Goal: Information Seeking & Learning: Learn about a topic

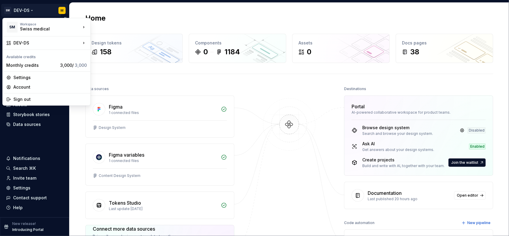
click at [61, 12] on html "SM DEV-DS M Home Documentation Analytics Code automation Design system data Des…" at bounding box center [254, 118] width 509 height 236
click at [43, 67] on div "Monthly credits" at bounding box center [32, 65] width 52 height 6
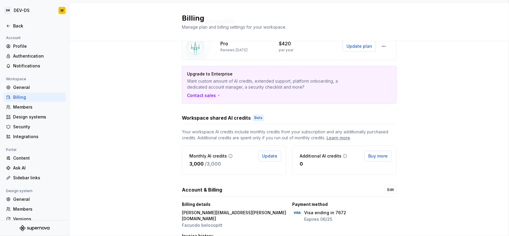
scroll to position [65, 0]
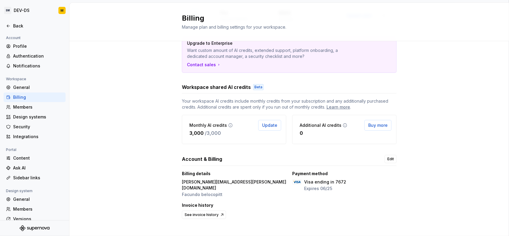
click at [200, 191] on p "Facundo belocopitt" at bounding box center [234, 194] width 104 height 6
click at [208, 180] on p "mariano.dalmeida@swissmedical.com.ar" at bounding box center [234, 185] width 104 height 12
click at [149, 177] on div "Subscription overview Pro Renews May 27, 2026 $420 per year Update plan Upgrade…" at bounding box center [289, 109] width 440 height 266
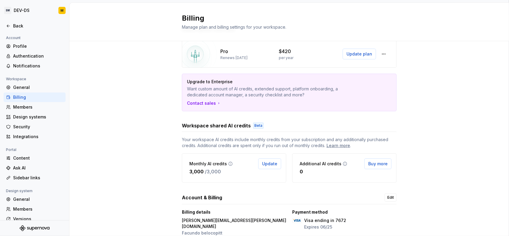
scroll to position [0, 0]
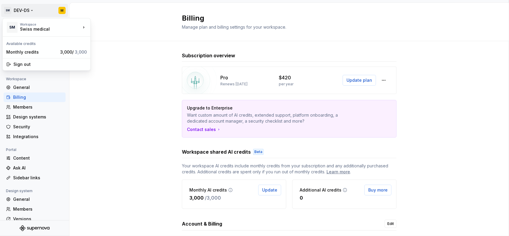
click at [25, 6] on html "SM DEV-DS M Back Account Profile Authentication Notifications Workspace General…" at bounding box center [254, 118] width 509 height 236
click at [23, 9] on html "SM DEV-DS M Back Account Profile Authentication Notifications Workspace General…" at bounding box center [254, 118] width 509 height 236
click at [61, 9] on html "SM DEV-DS M Back Account Profile Authentication Notifications Workspace General…" at bounding box center [254, 118] width 509 height 236
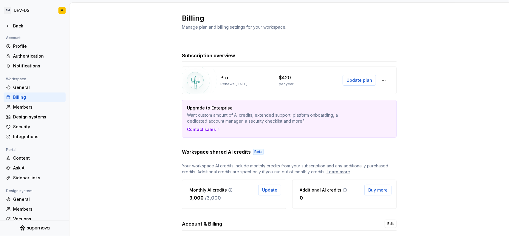
click at [115, 16] on html "SM DEV-DS M Back Account Profile Authentication Notifications Workspace General…" at bounding box center [254, 118] width 509 height 236
click at [20, 44] on div "Profile" at bounding box center [38, 46] width 50 height 6
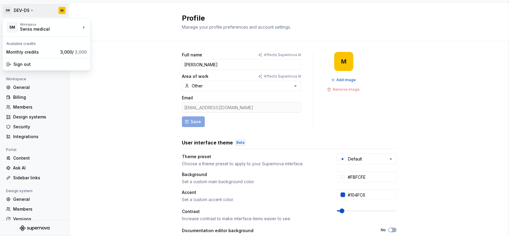
click at [18, 15] on html "SM DEV-DS M Back Account Profile Authentication Notifications Workspace General…" at bounding box center [254, 118] width 509 height 236
click at [21, 32] on div "Swiss medical" at bounding box center [45, 29] width 51 height 6
click at [128, 11] on html "SM DEV-DS M Back Account Profile Authentication Notifications Workspace General…" at bounding box center [254, 118] width 509 height 236
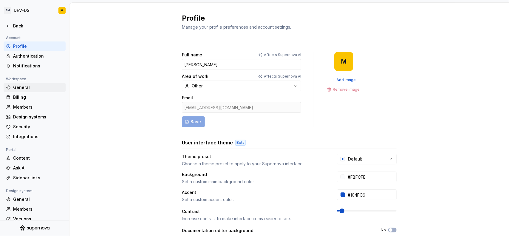
click at [18, 87] on div "General" at bounding box center [38, 87] width 50 height 6
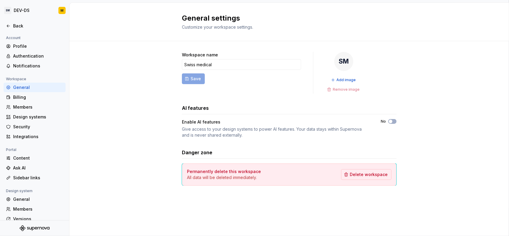
click at [13, 20] on div at bounding box center [34, 19] width 69 height 3
click at [10, 24] on icon at bounding box center [8, 26] width 5 height 5
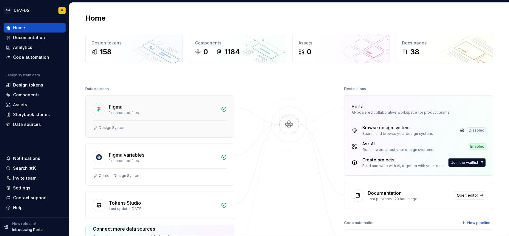
drag, startPoint x: 217, startPoint y: 112, endPoint x: 214, endPoint y: 113, distance: 3.4
click at [217, 112] on div "Figma 1 connected files" at bounding box center [160, 108] width 149 height 24
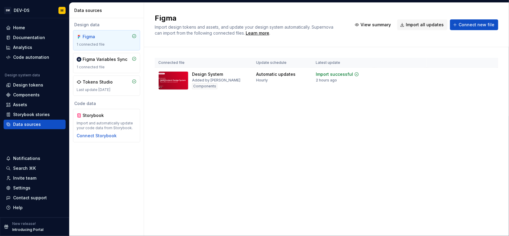
click at [123, 127] on div "Import and automatically update your code data from Storybook." at bounding box center [107, 126] width 60 height 10
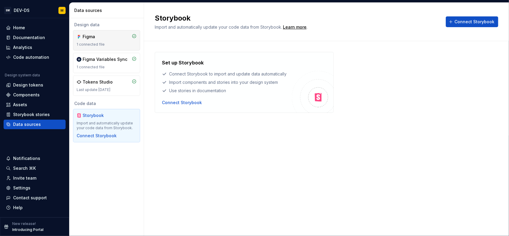
click at [105, 35] on div "Figma" at bounding box center [97, 37] width 29 height 6
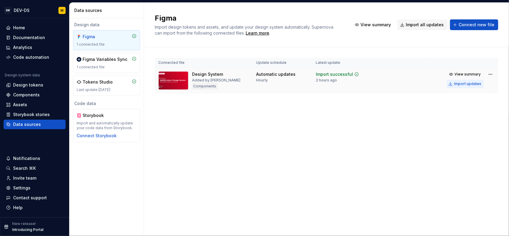
click at [471, 83] on div "Import updates" at bounding box center [467, 83] width 27 height 5
click at [27, 84] on div "Design tokens" at bounding box center [28, 85] width 30 height 6
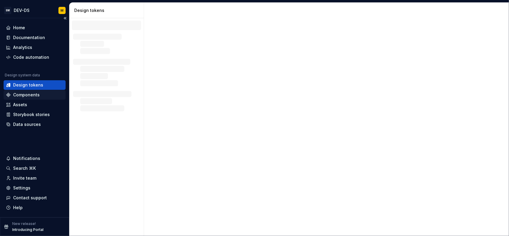
click at [24, 94] on div "Components" at bounding box center [26, 95] width 27 height 6
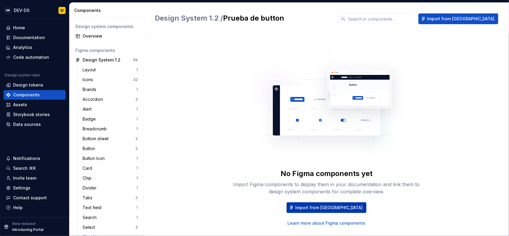
click at [326, 202] on button "Import from Figma" at bounding box center [327, 207] width 80 height 11
click at [101, 71] on div "Layout" at bounding box center [110, 70] width 54 height 6
click at [95, 78] on div "Icons" at bounding box center [89, 80] width 13 height 6
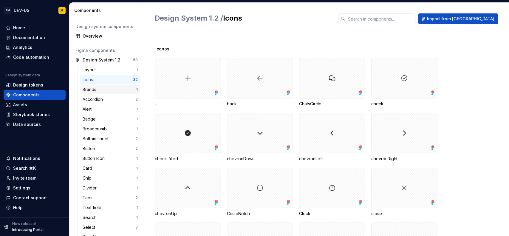
click at [95, 89] on div "Brands" at bounding box center [91, 89] width 16 height 6
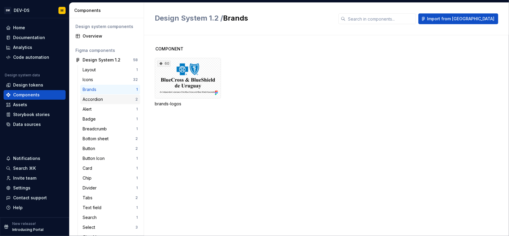
click at [102, 99] on div "Accordion" at bounding box center [94, 99] width 23 height 6
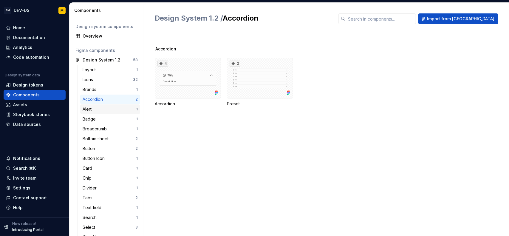
click at [100, 111] on div "Alert" at bounding box center [110, 109] width 54 height 6
click at [93, 125] on div "Breadcrumb 1" at bounding box center [110, 129] width 60 height 10
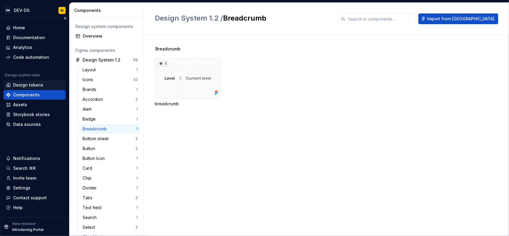
click at [30, 86] on div "Design tokens" at bounding box center [28, 85] width 30 height 6
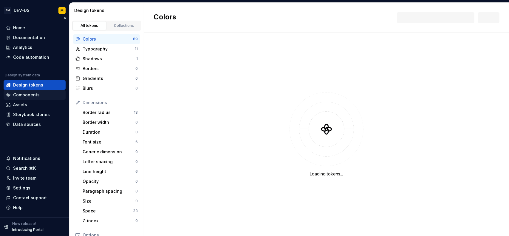
click at [25, 93] on div "Components" at bounding box center [26, 95] width 27 height 6
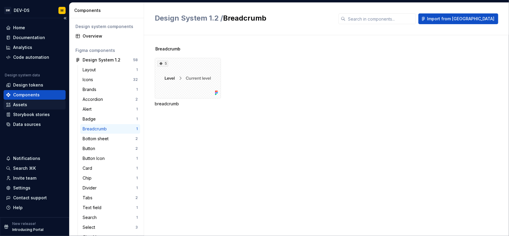
click at [34, 104] on div "Assets" at bounding box center [34, 105] width 57 height 6
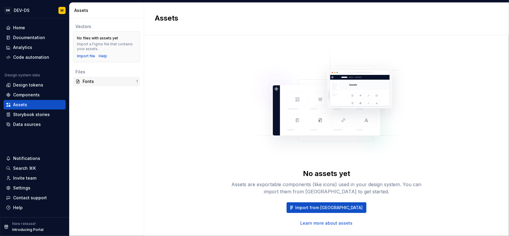
click at [84, 81] on div "Fonts" at bounding box center [110, 81] width 54 height 6
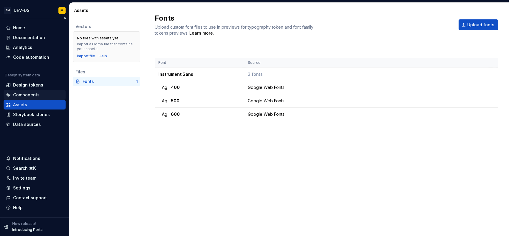
click at [42, 95] on div "Components" at bounding box center [34, 95] width 57 height 6
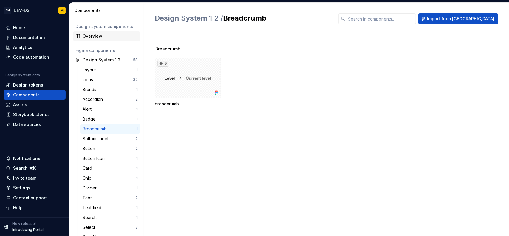
click at [101, 38] on div "Overview" at bounding box center [110, 36] width 55 height 6
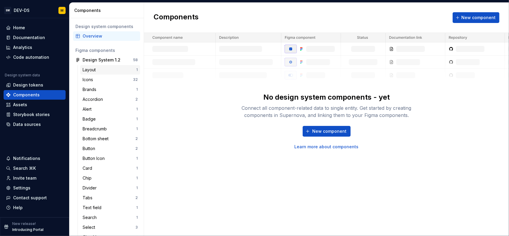
click at [105, 72] on div "Layout" at bounding box center [110, 70] width 54 height 6
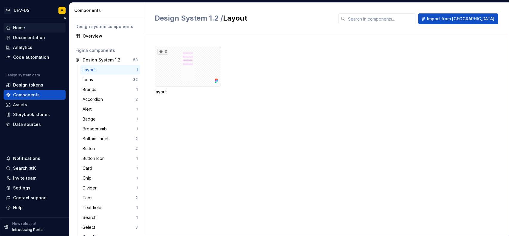
click at [24, 29] on div "Home" at bounding box center [19, 28] width 12 height 6
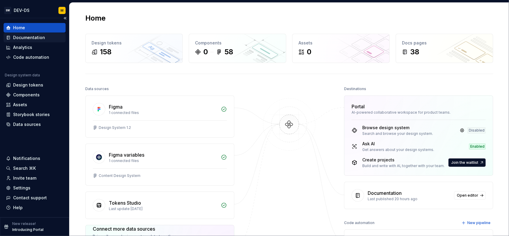
click at [28, 41] on div "Documentation" at bounding box center [35, 38] width 62 height 10
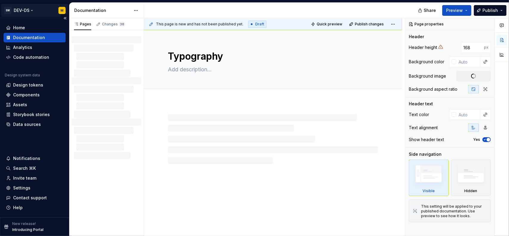
click at [23, 9] on html "SM DEV-DS M Home Documentation Analytics Code automation Design system data Des…" at bounding box center [254, 118] width 509 height 236
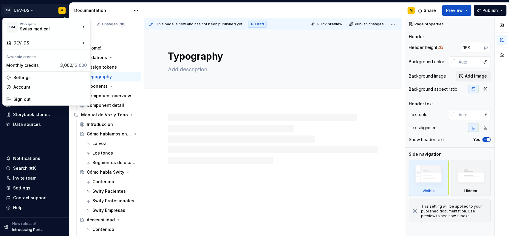
type textarea "*"
click at [31, 64] on div "Monthly credits" at bounding box center [32, 65] width 52 height 6
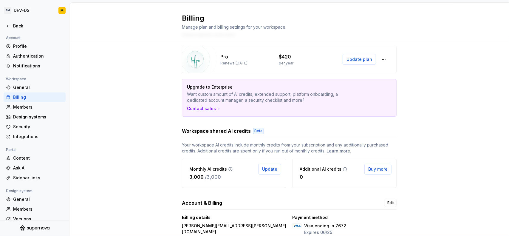
scroll to position [30, 0]
